Goal: Information Seeking & Learning: Find specific page/section

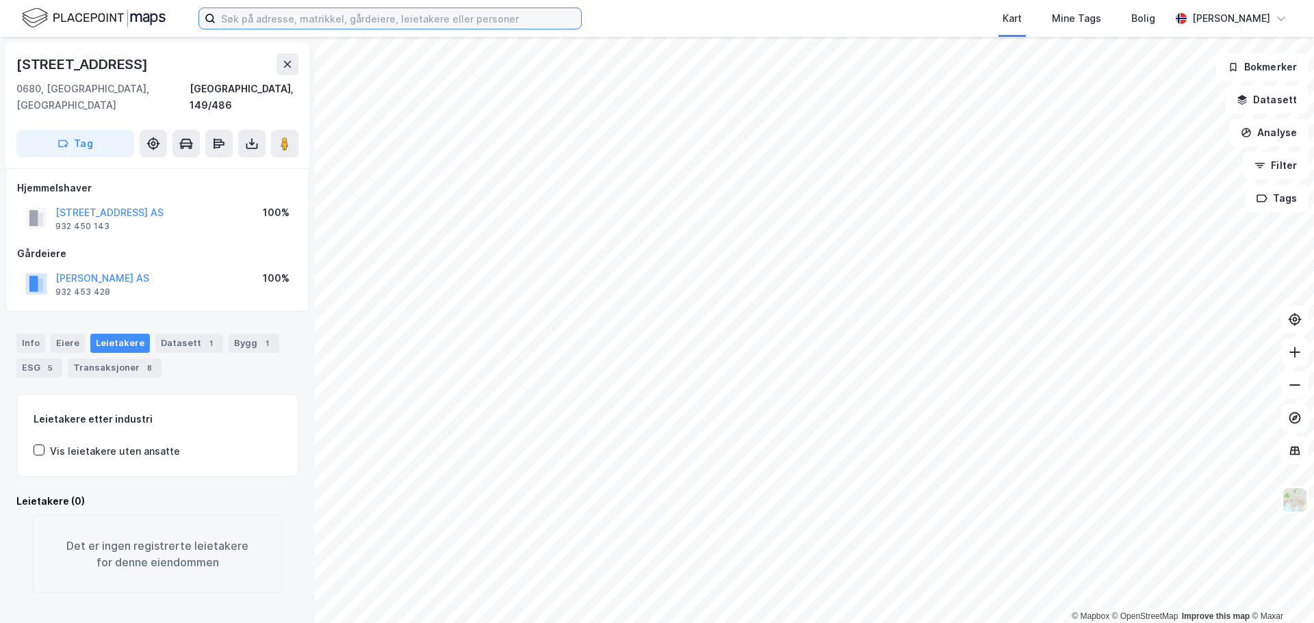
click at [499, 23] on input at bounding box center [398, 18] width 365 height 21
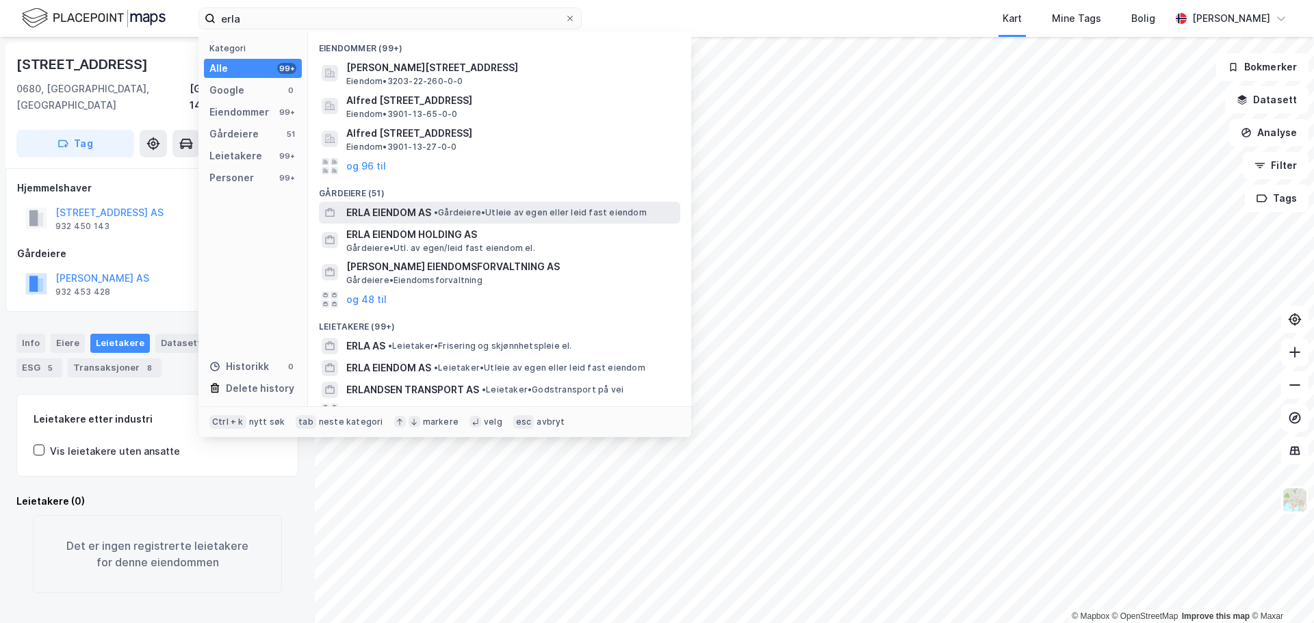
click at [519, 215] on span "• Gårdeiere • Utleie av egen eller leid fast eiendom" at bounding box center [540, 212] width 213 height 11
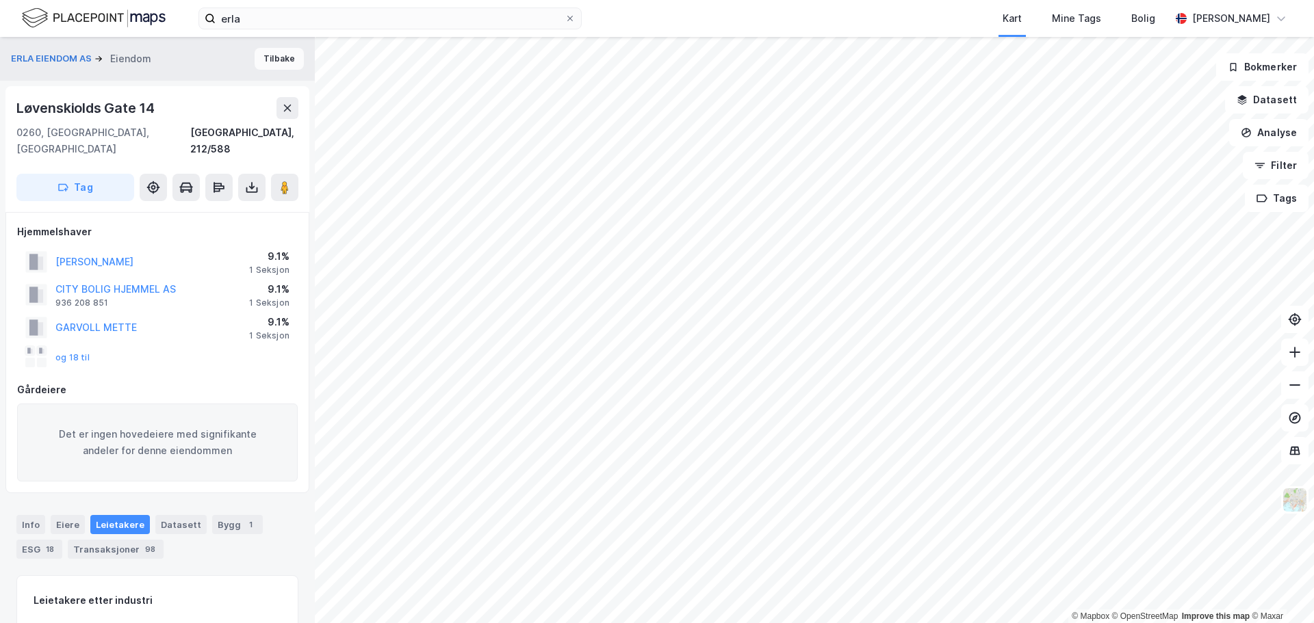
click at [264, 51] on button "Tilbake" at bounding box center [279, 59] width 49 height 22
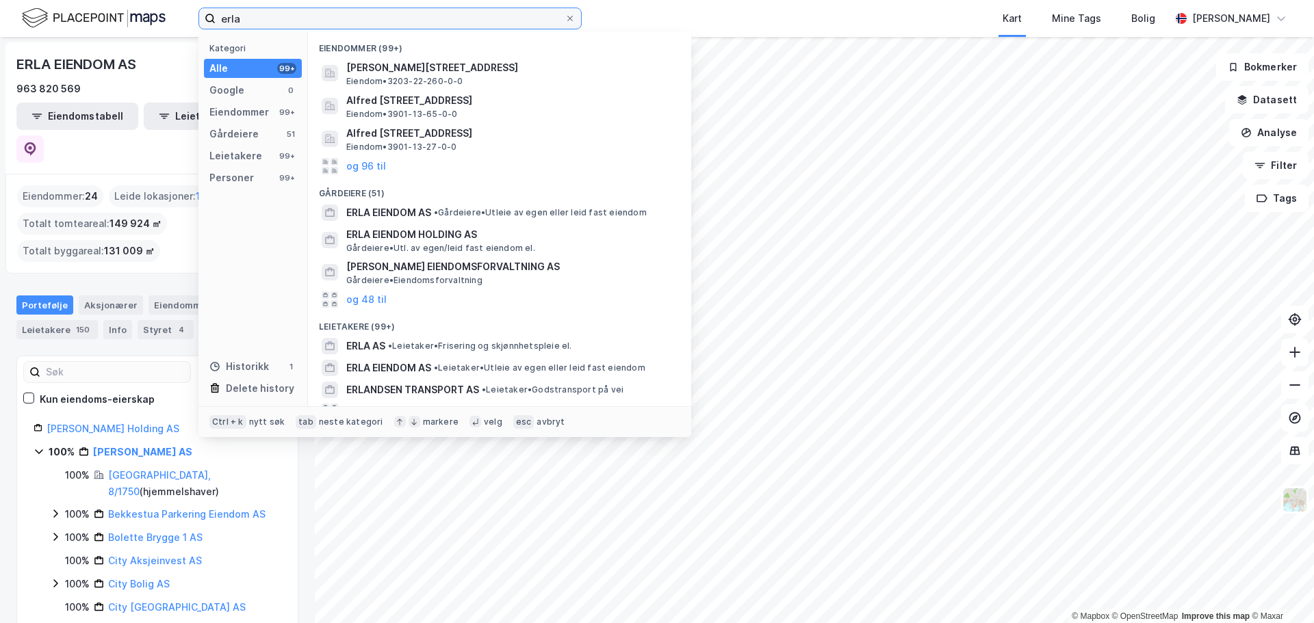
click at [348, 18] on input "erla" at bounding box center [390, 18] width 349 height 21
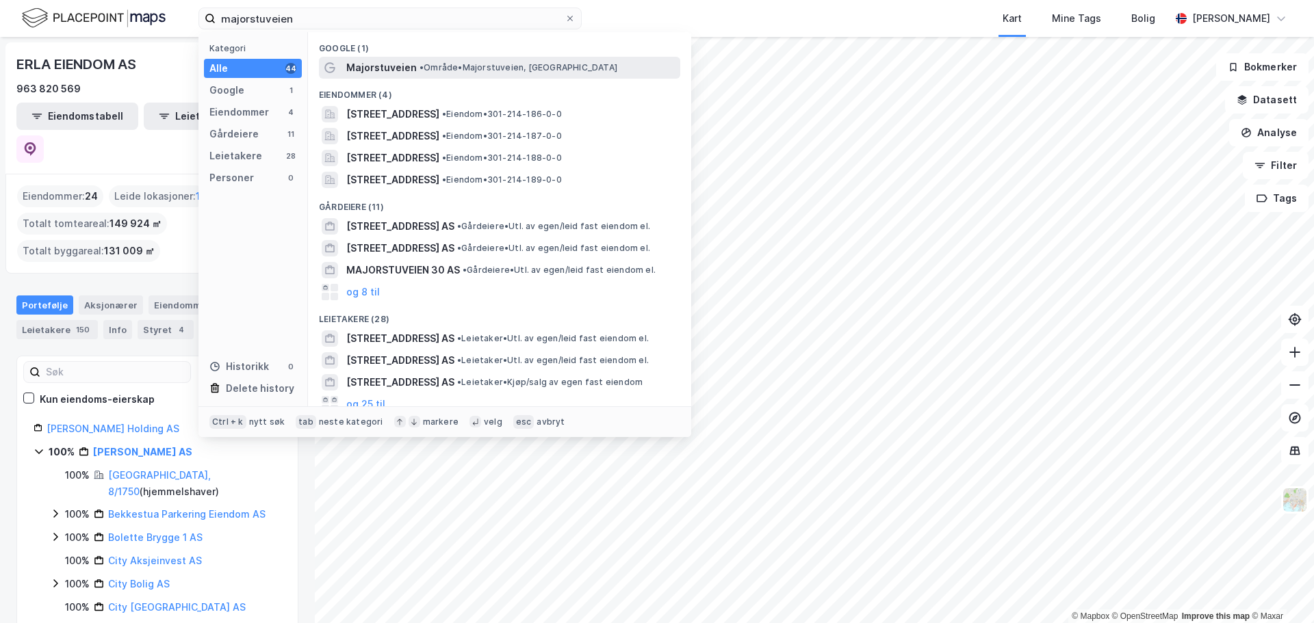
click at [390, 62] on span "Majorstuveien" at bounding box center [381, 68] width 70 height 16
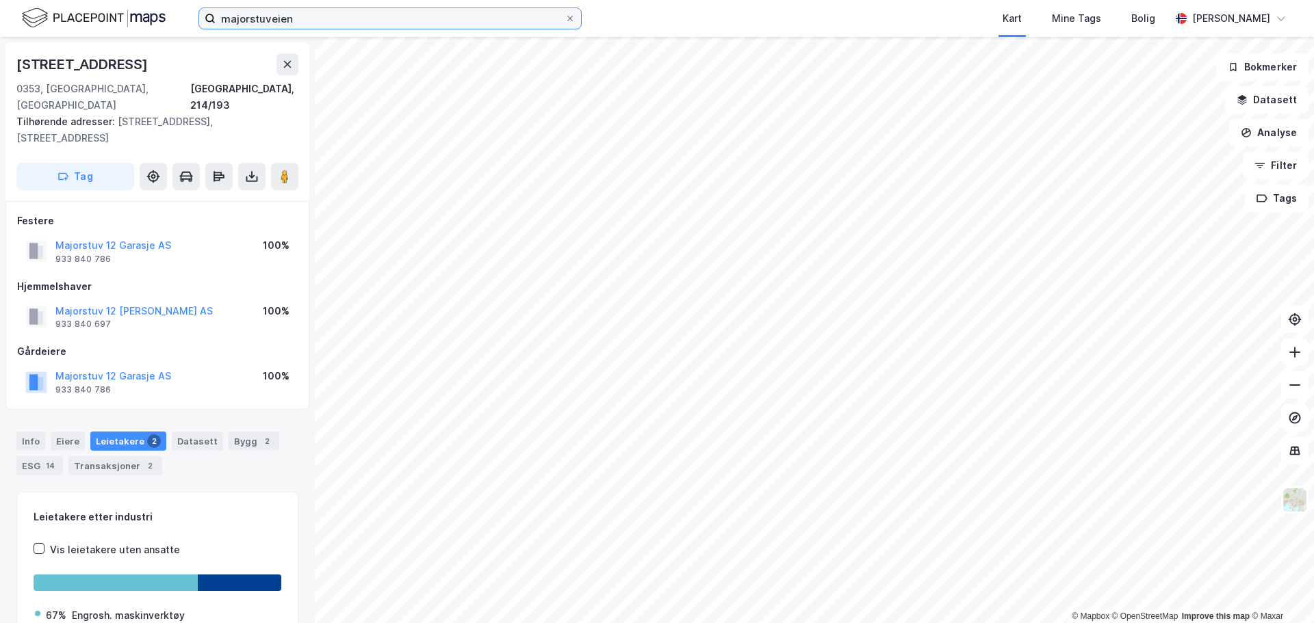
click at [361, 21] on input "majorstuveien" at bounding box center [390, 18] width 349 height 21
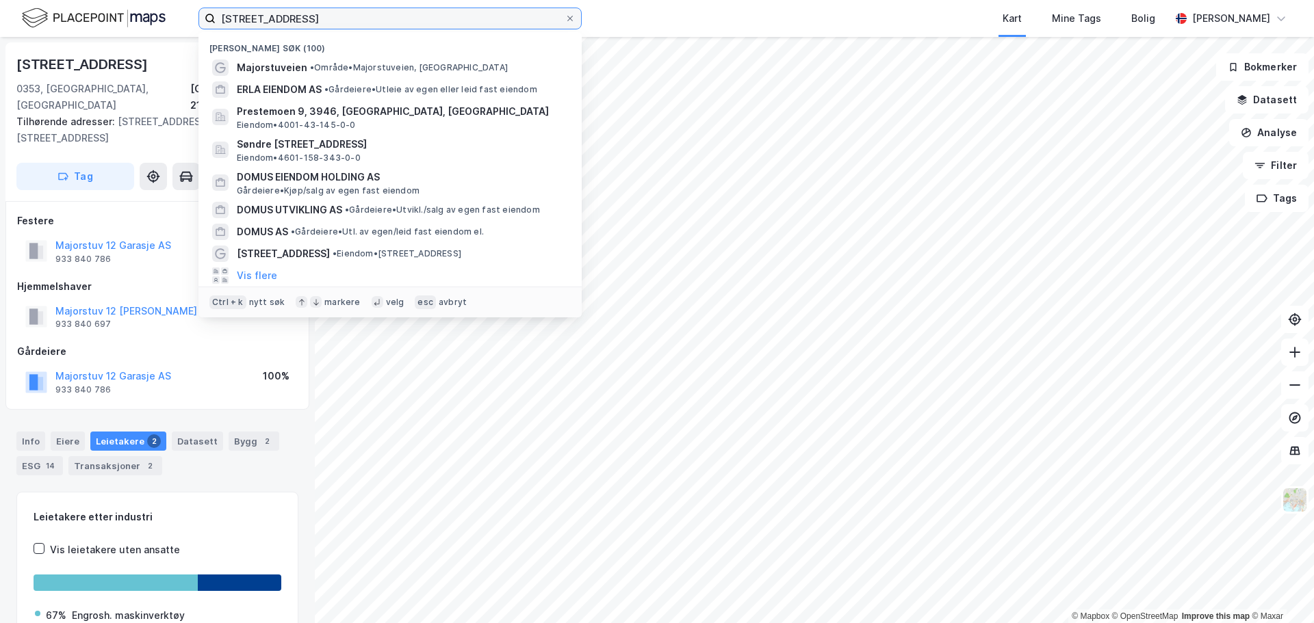
type input "[STREET_ADDRESS]"
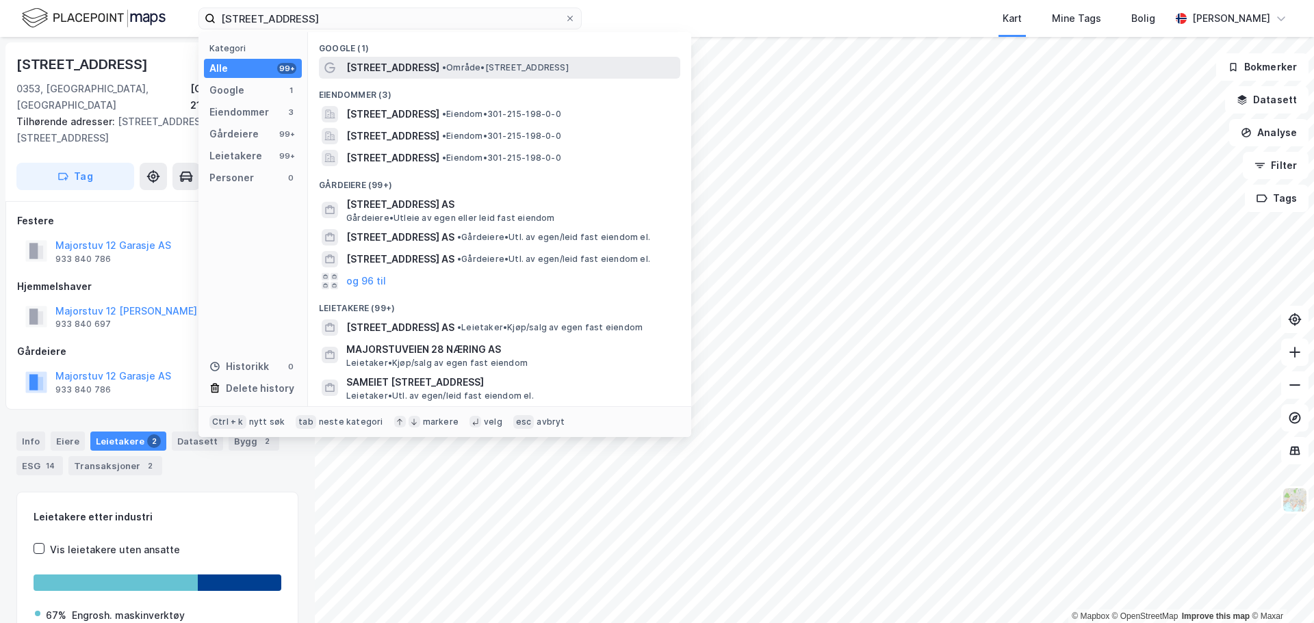
drag, startPoint x: 506, startPoint y: 64, endPoint x: 590, endPoint y: 62, distance: 84.9
click at [569, 62] on span "• Område • [STREET_ADDRESS]" at bounding box center [505, 67] width 127 height 11
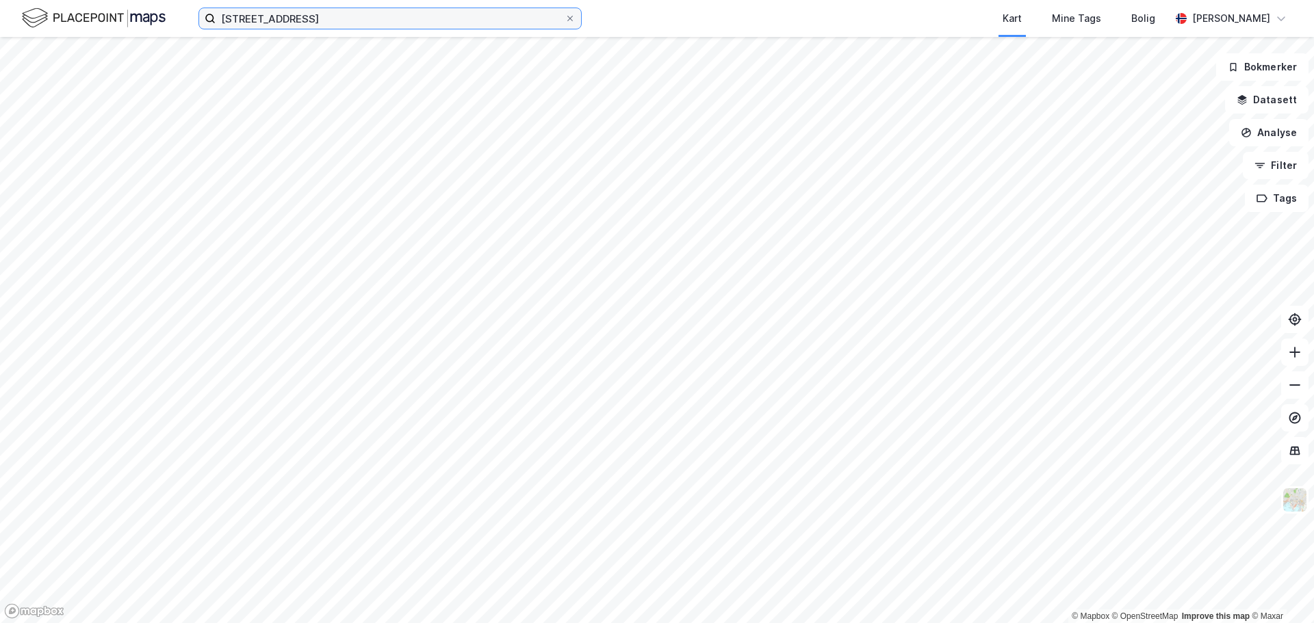
drag, startPoint x: 350, startPoint y: 27, endPoint x: 357, endPoint y: 19, distance: 10.7
click at [352, 25] on input "[STREET_ADDRESS]" at bounding box center [390, 18] width 349 height 21
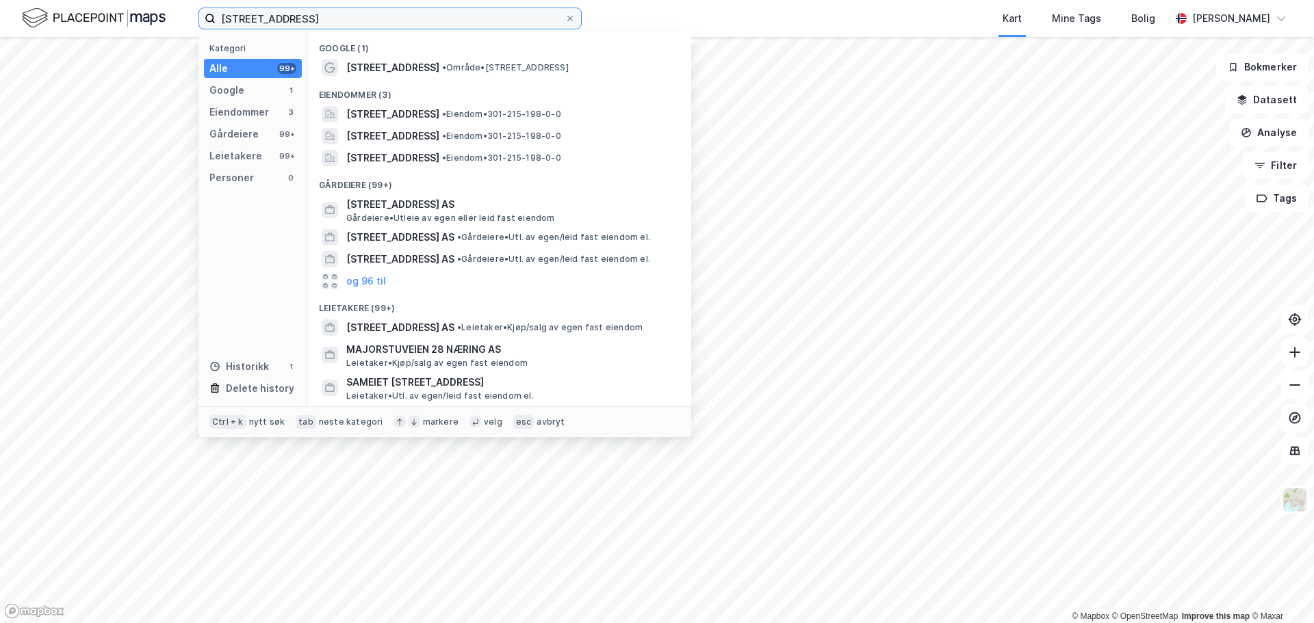
drag, startPoint x: 357, startPoint y: 19, endPoint x: 365, endPoint y: 19, distance: 7.5
click at [358, 19] on input "[STREET_ADDRESS]" at bounding box center [390, 18] width 349 height 21
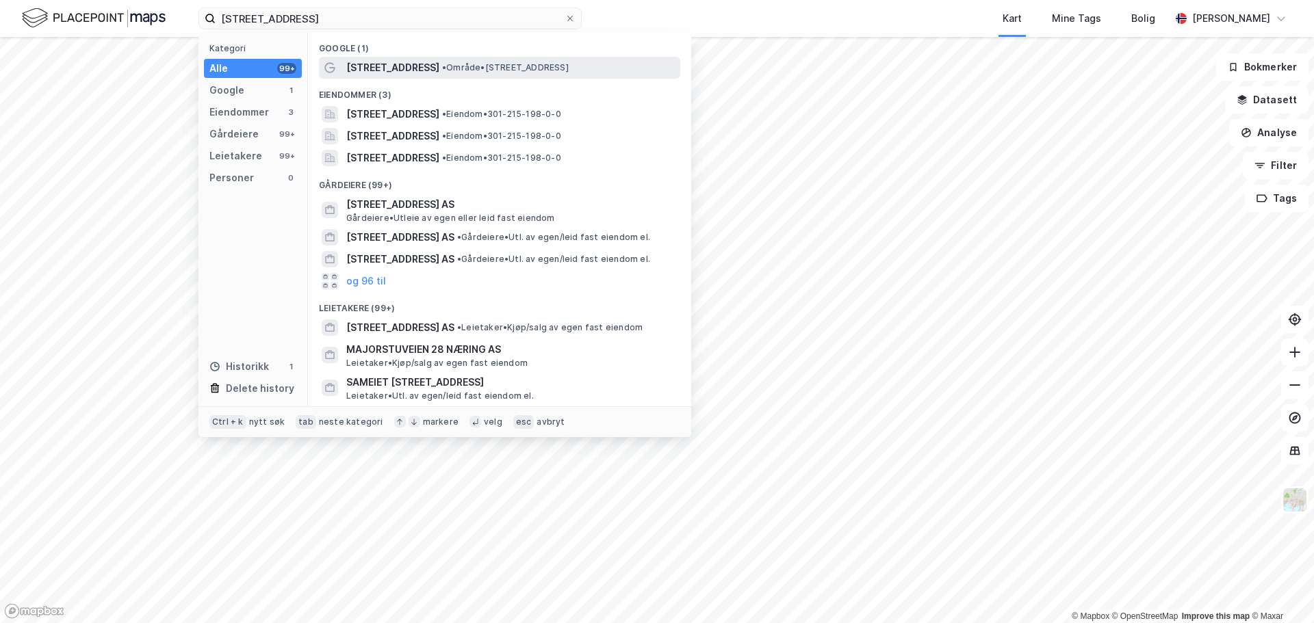
click at [415, 67] on span "[STREET_ADDRESS]" at bounding box center [392, 68] width 93 height 16
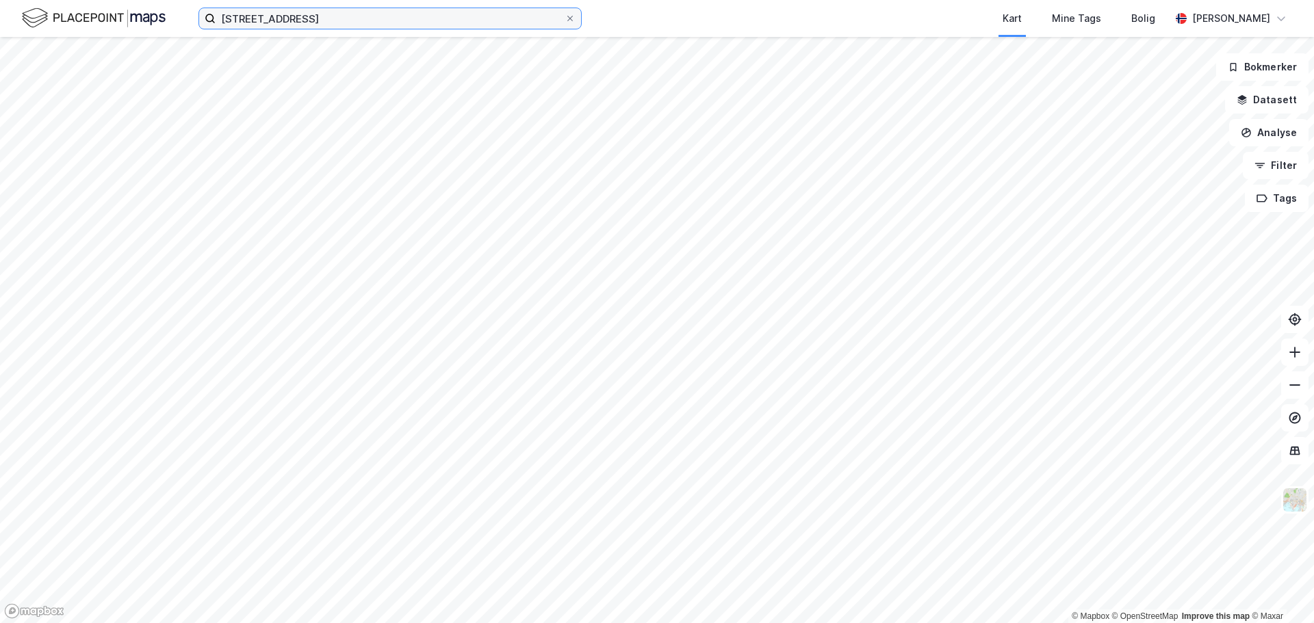
click at [349, 15] on input "[STREET_ADDRESS]" at bounding box center [390, 18] width 349 height 21
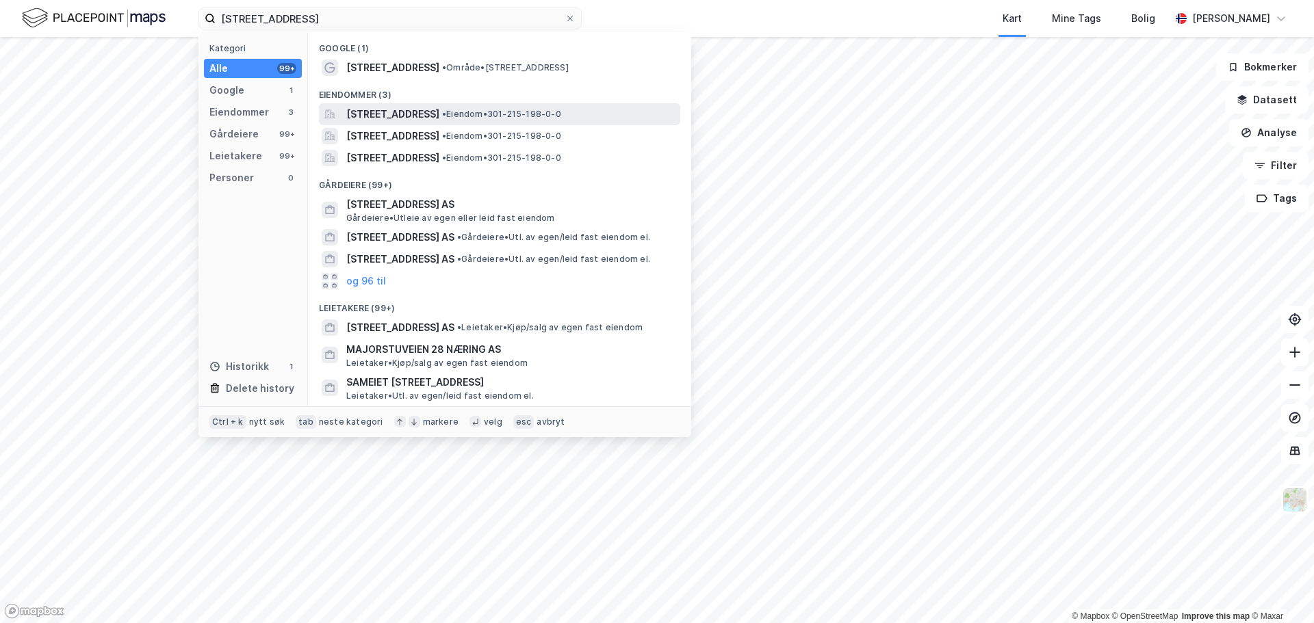
click at [395, 115] on span "[STREET_ADDRESS]" at bounding box center [392, 114] width 93 height 16
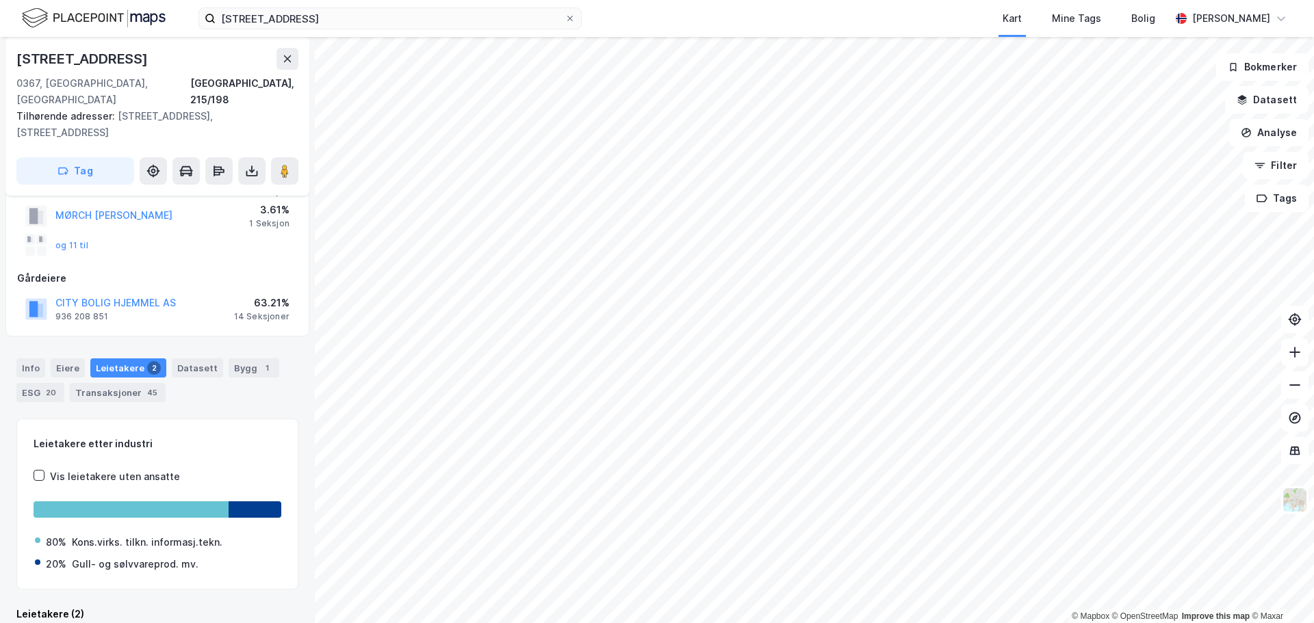
scroll to position [105, 0]
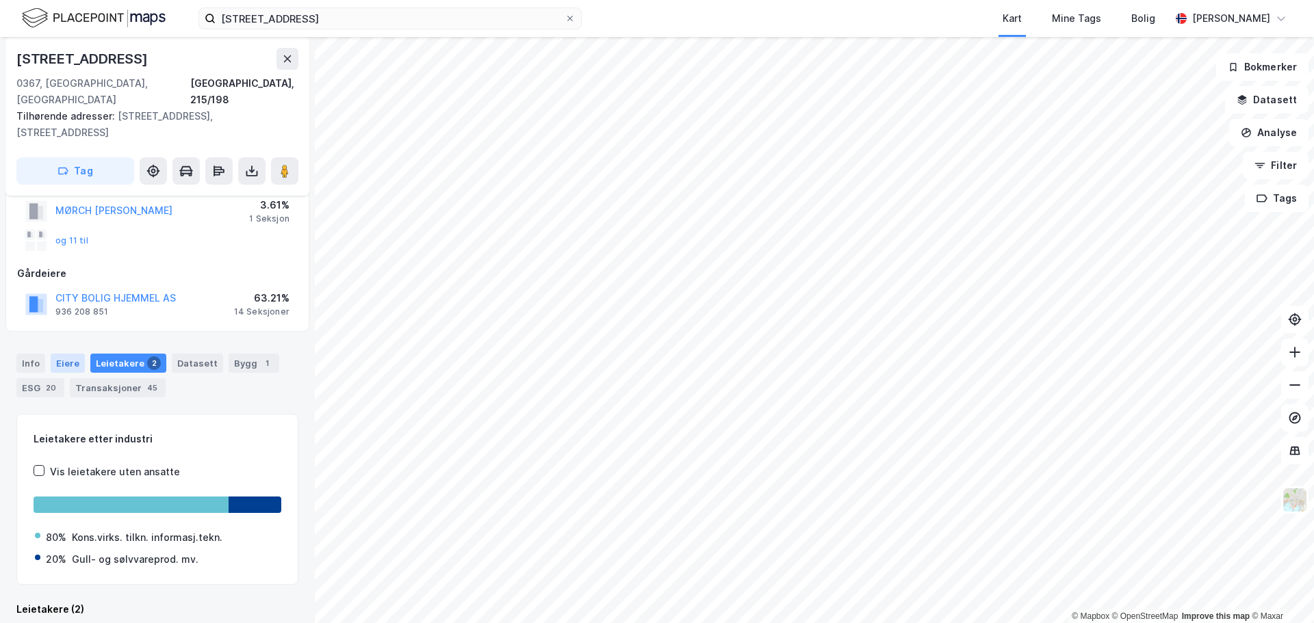
click at [62, 354] on div "Eiere" at bounding box center [68, 363] width 34 height 19
